Goal: Check status: Check status

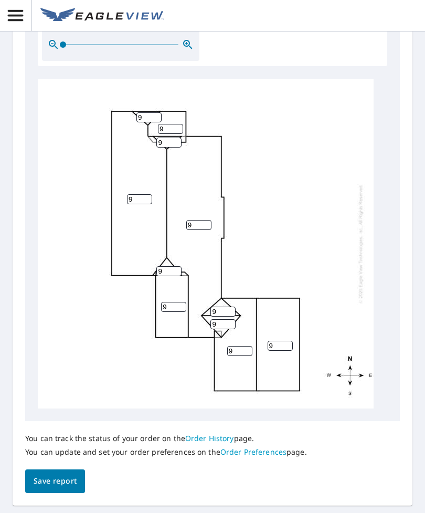
click at [53, 476] on span "Save report" at bounding box center [55, 481] width 43 height 13
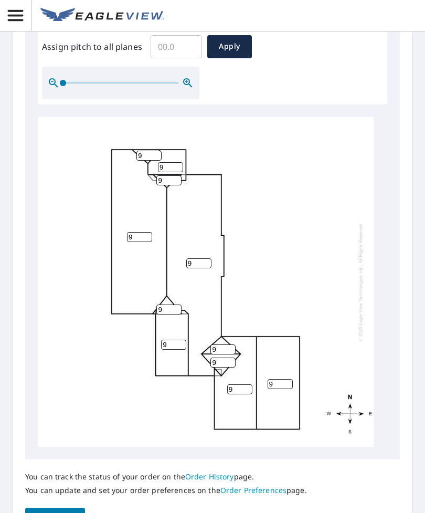
click at [220, 471] on link "Order History" at bounding box center [209, 476] width 49 height 10
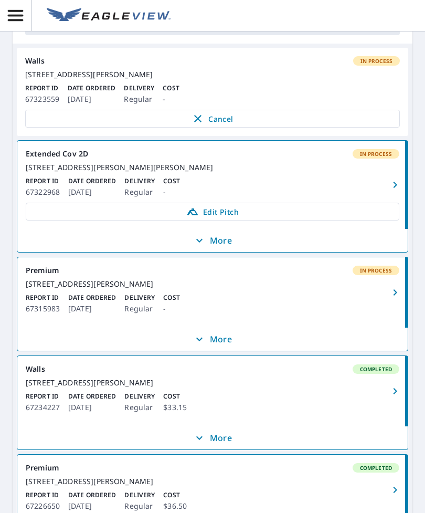
scroll to position [203, 0]
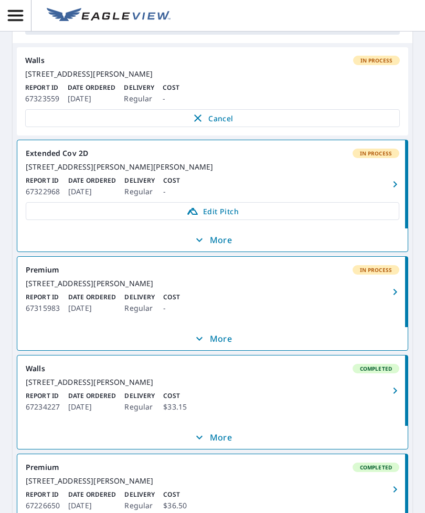
click at [396, 191] on icon "button" at bounding box center [395, 184] width 13 height 13
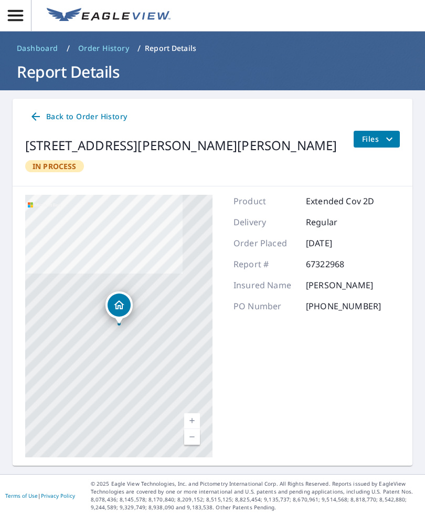
click at [54, 124] on link "Back to Order History" at bounding box center [78, 116] width 106 height 19
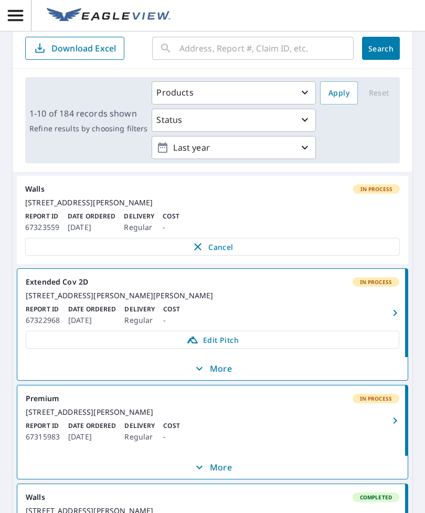
scroll to position [75, 0]
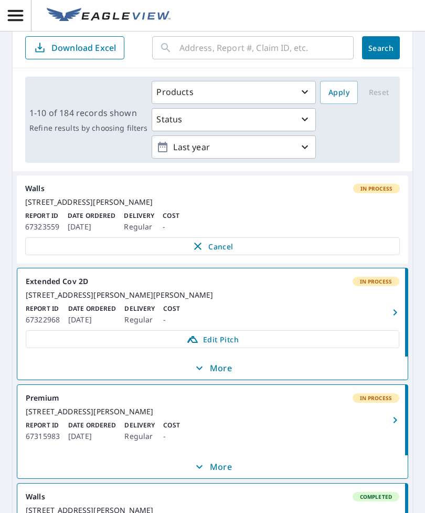
click at [224, 374] on p "More" at bounding box center [212, 368] width 39 height 13
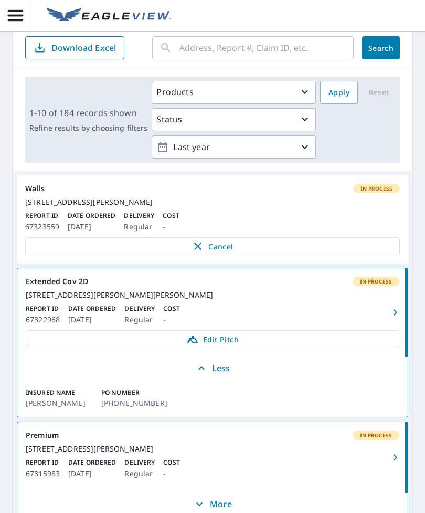
click at [238, 345] on span "Edit Pitch" at bounding box center [213, 339] width 360 height 13
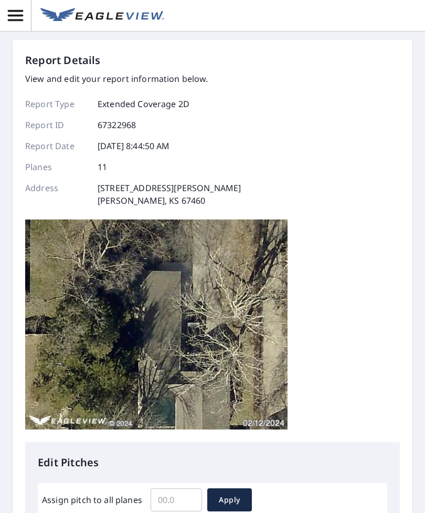
scroll to position [-12, 0]
